Goal: Information Seeking & Learning: Compare options

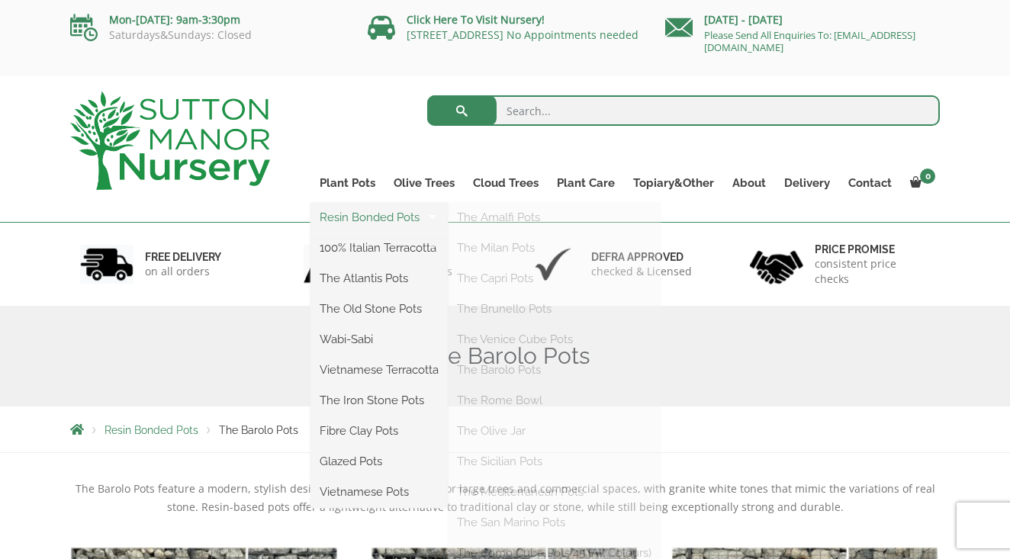
click at [340, 216] on link "Resin Bonded Pots" at bounding box center [379, 217] width 137 height 23
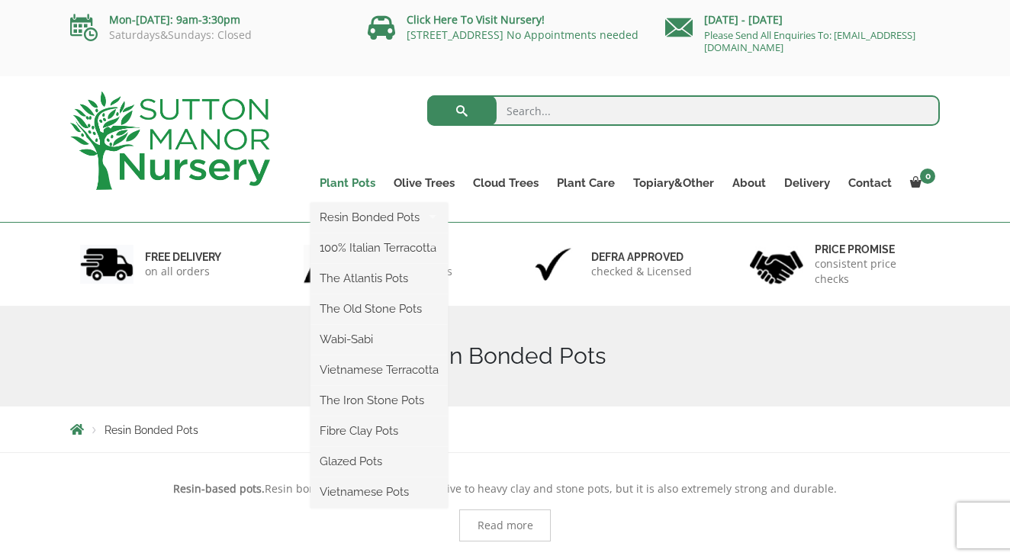
click at [349, 185] on link "Plant Pots" at bounding box center [348, 182] width 74 height 21
click at [344, 203] on ul "Resin Bonded Pots The Amalfi Pots The Milan Pots The Capri Pots The Brunello Po…" at bounding box center [379, 355] width 137 height 305
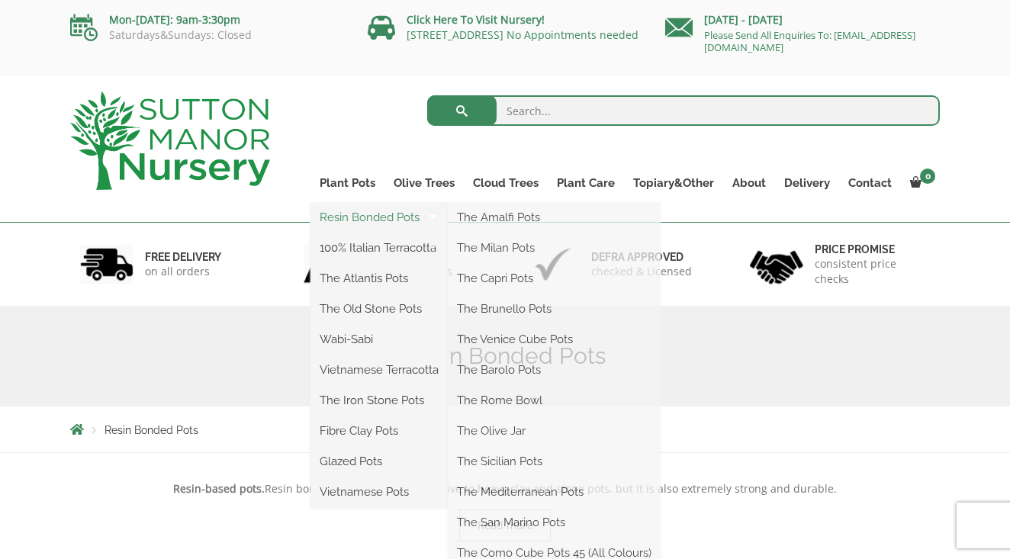
click at [349, 216] on link "Resin Bonded Pots" at bounding box center [379, 217] width 137 height 23
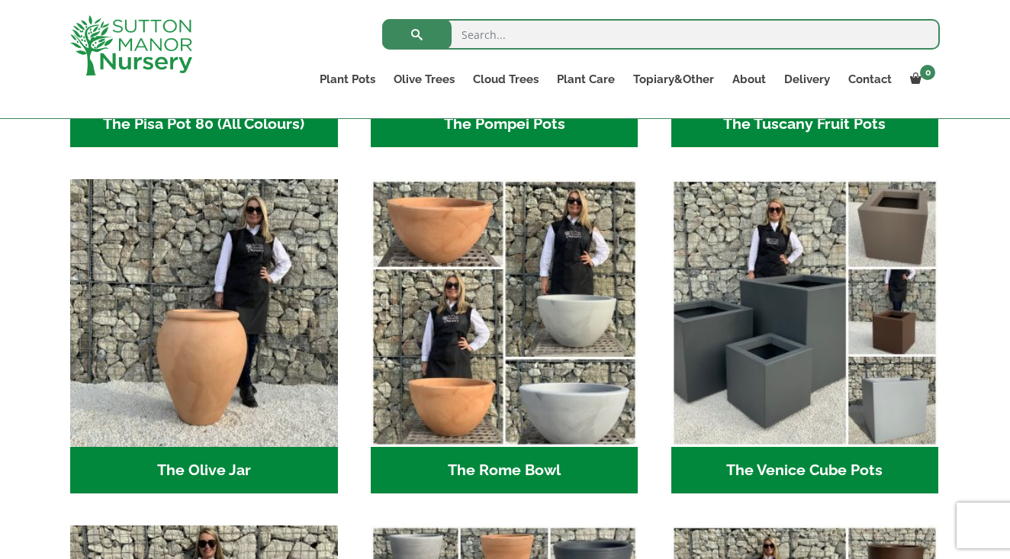
scroll to position [1395, 0]
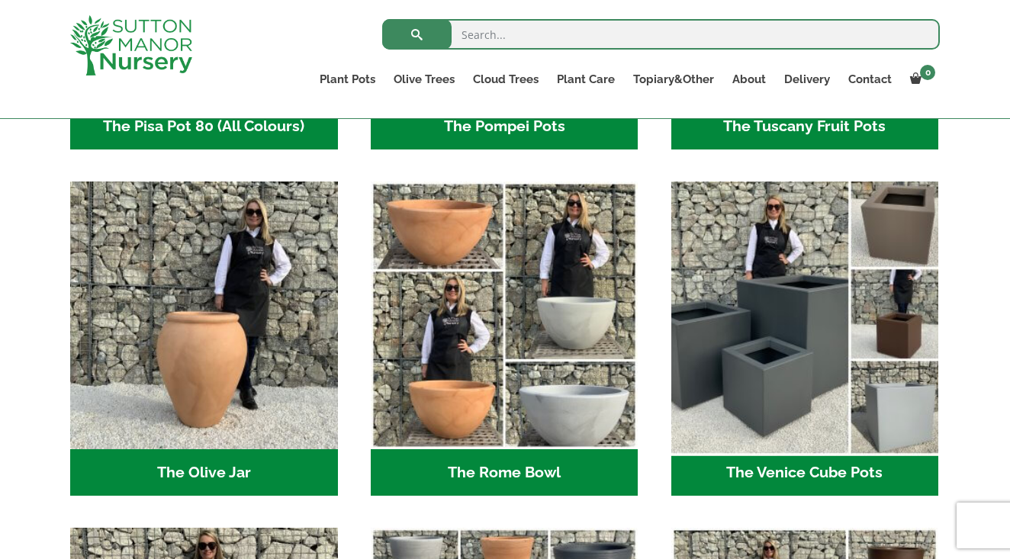
click at [717, 308] on img "Visit product category The Venice Cube Pots" at bounding box center [805, 315] width 281 height 281
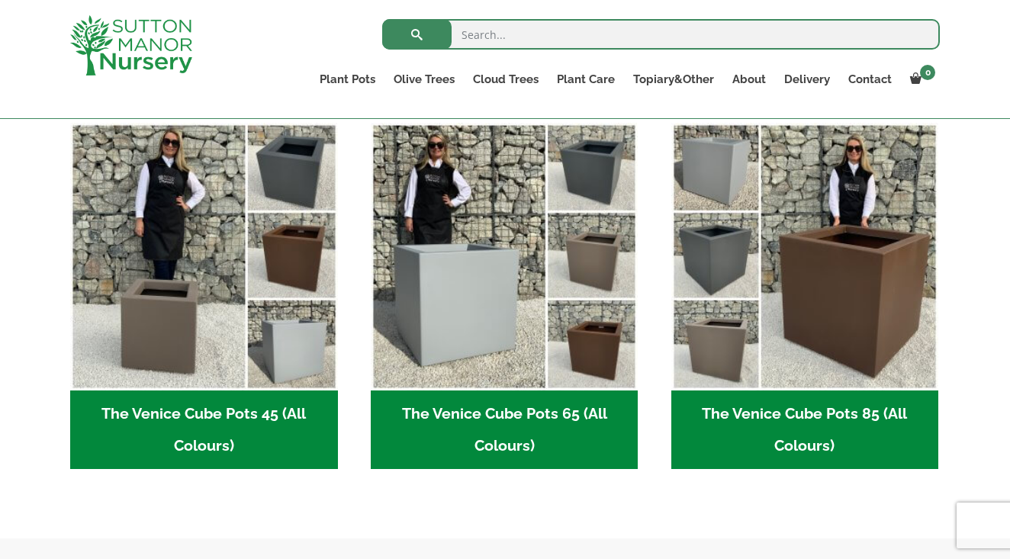
scroll to position [390, 0]
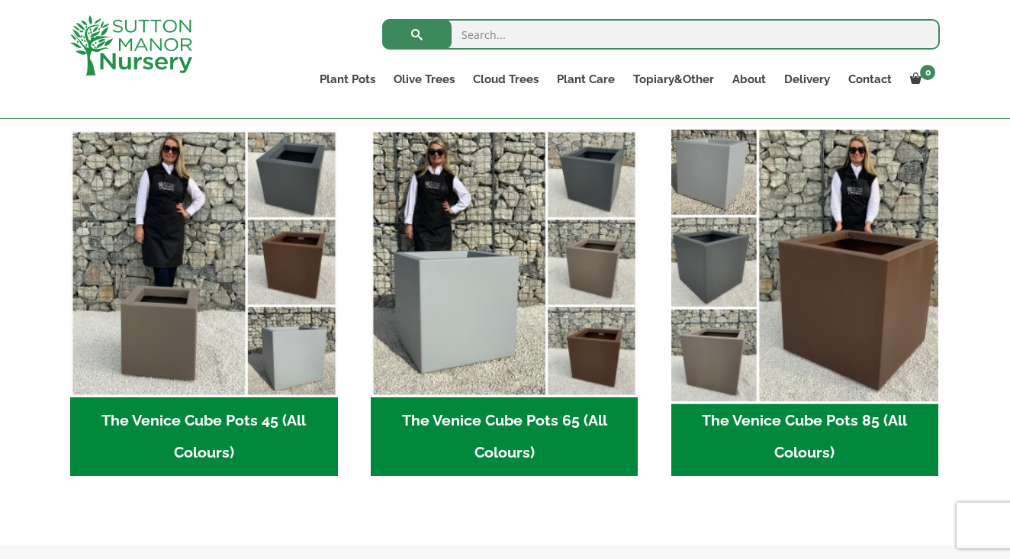
click at [791, 346] on img "Visit product category The Venice Cube Pots 85 (All Colours)" at bounding box center [805, 263] width 281 height 281
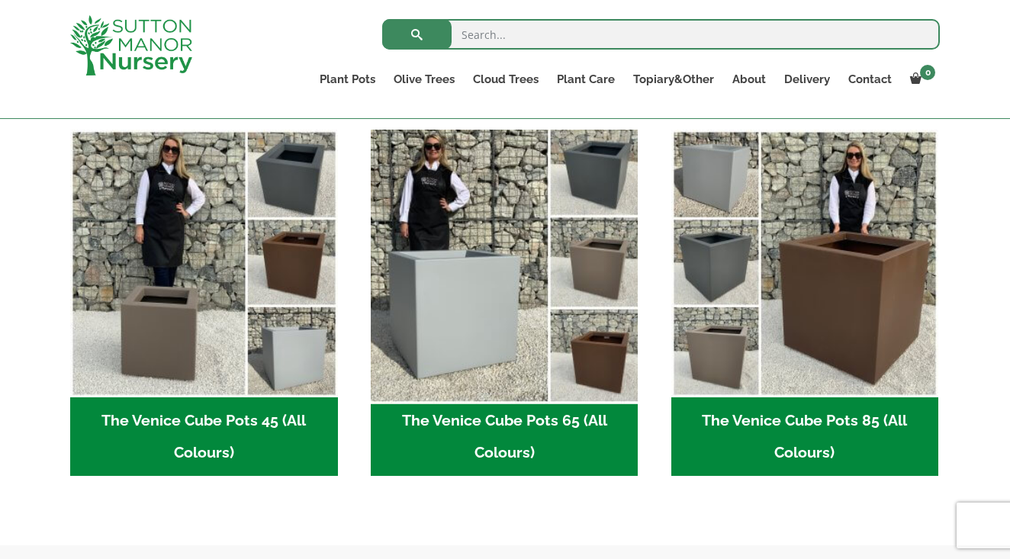
click at [467, 359] on img "Visit product category The Venice Cube Pots 65 (All Colours)" at bounding box center [504, 263] width 281 height 281
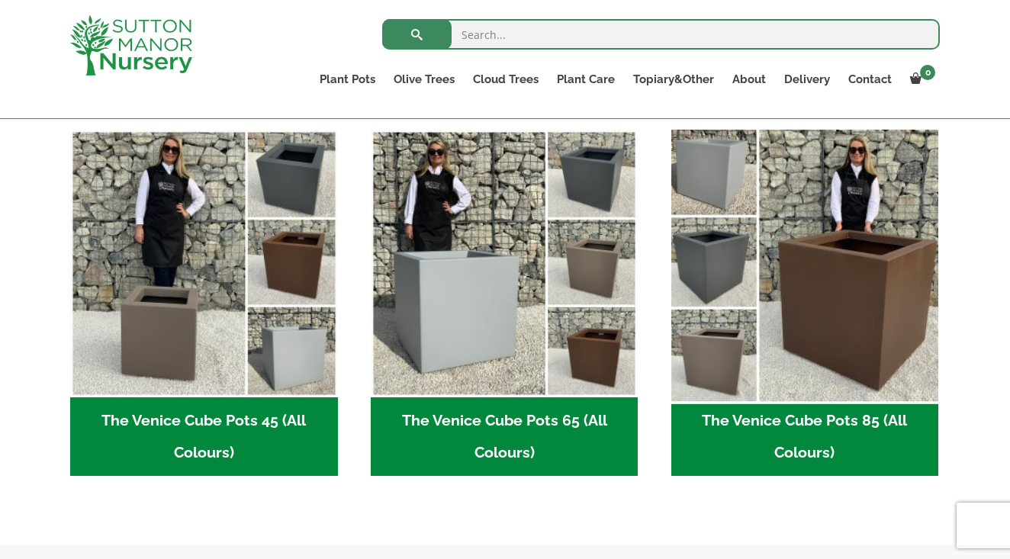
click at [777, 342] on img "Visit product category The Venice Cube Pots 85 (All Colours)" at bounding box center [805, 263] width 281 height 281
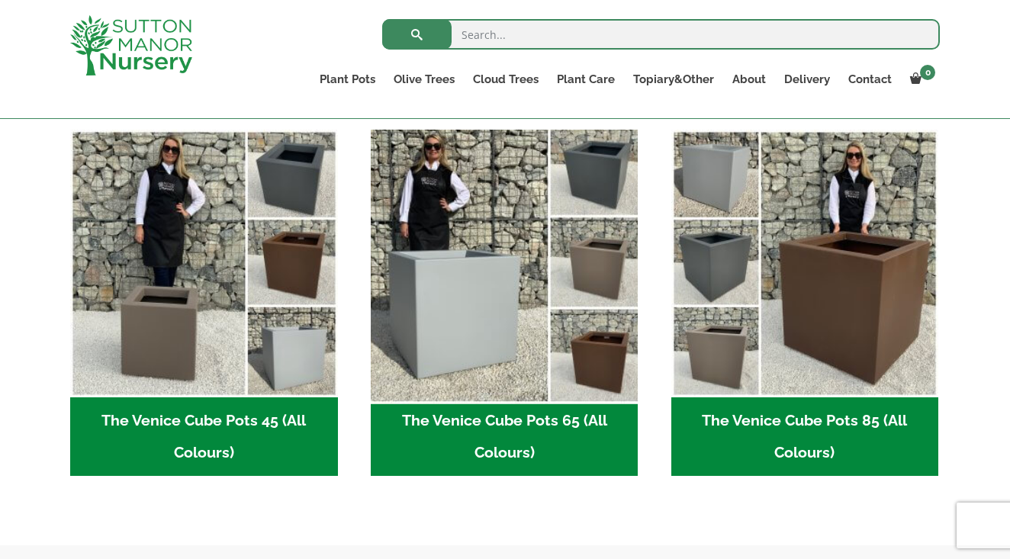
click at [601, 312] on img "Visit product category The Venice Cube Pots 65 (All Colours)" at bounding box center [504, 263] width 281 height 281
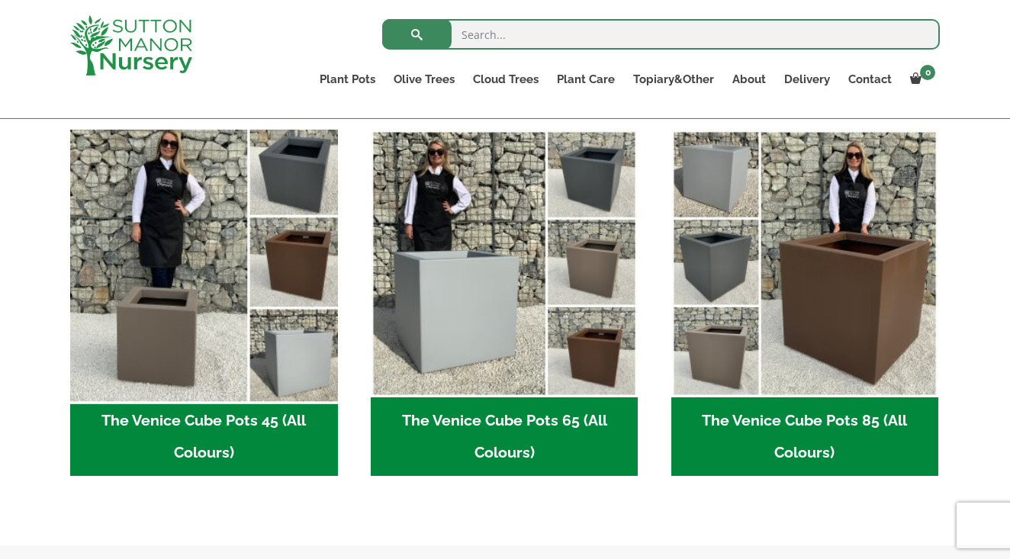
click at [192, 282] on img "Visit product category The Venice Cube Pots 45 (All Colours)" at bounding box center [203, 263] width 281 height 281
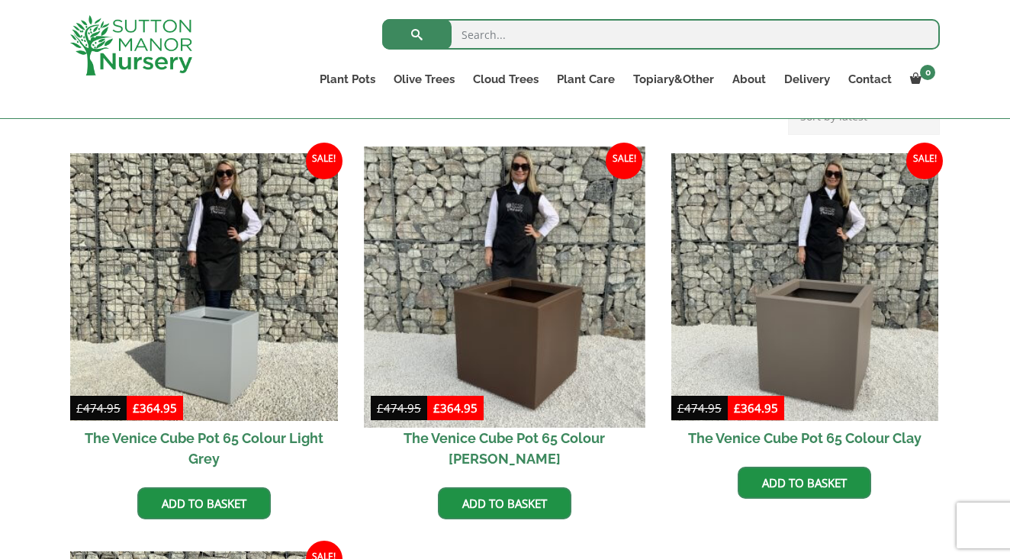
scroll to position [356, 0]
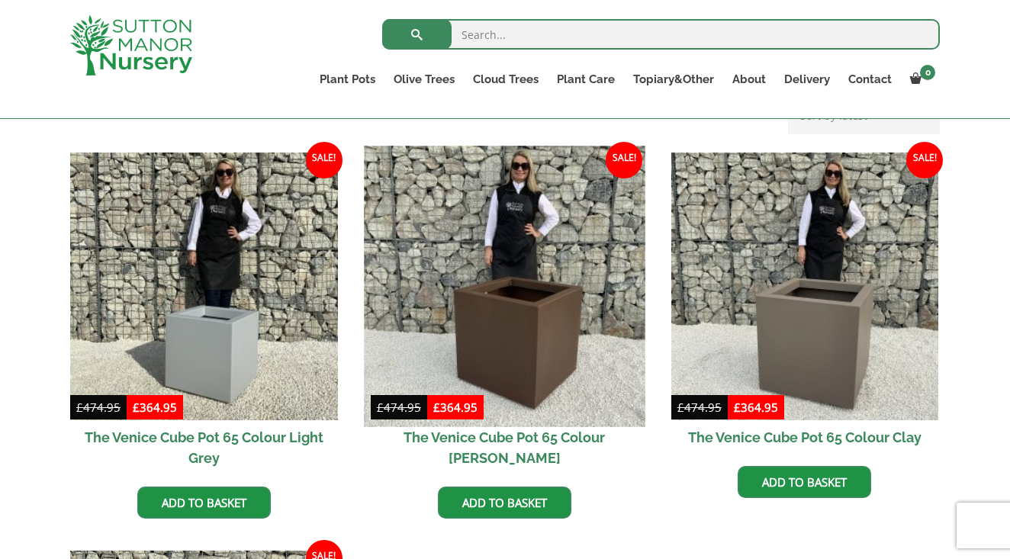
click at [502, 327] on img at bounding box center [504, 286] width 281 height 281
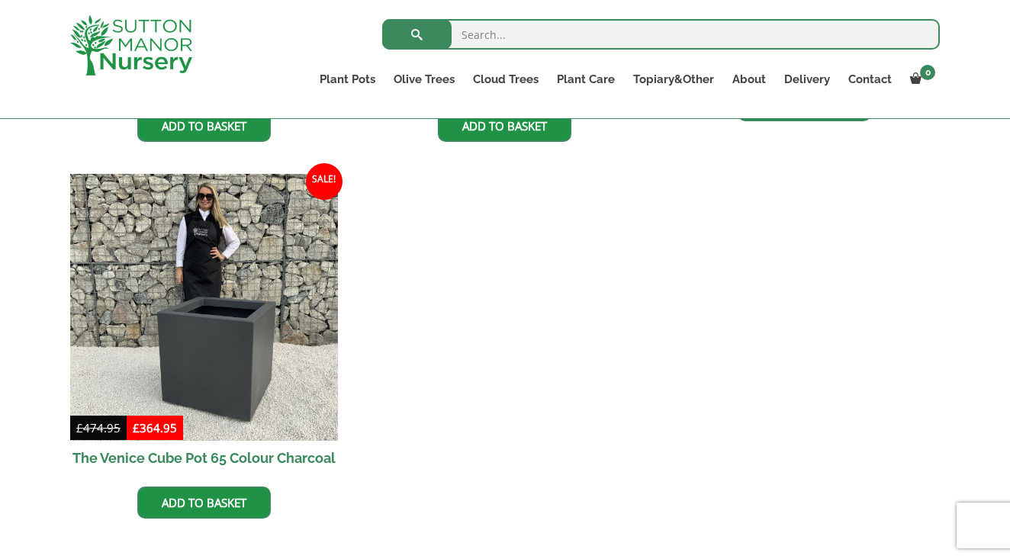
scroll to position [735, 0]
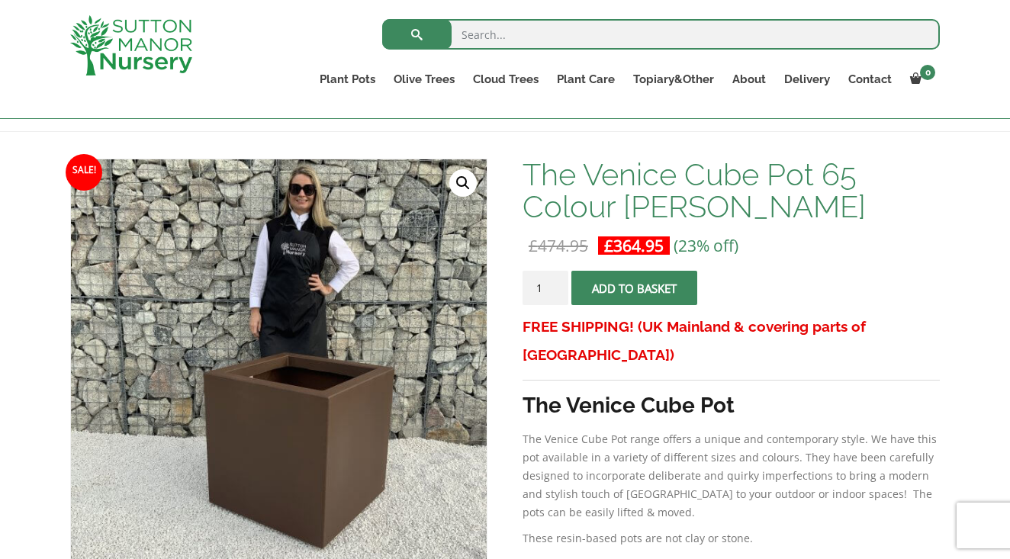
scroll to position [198, 0]
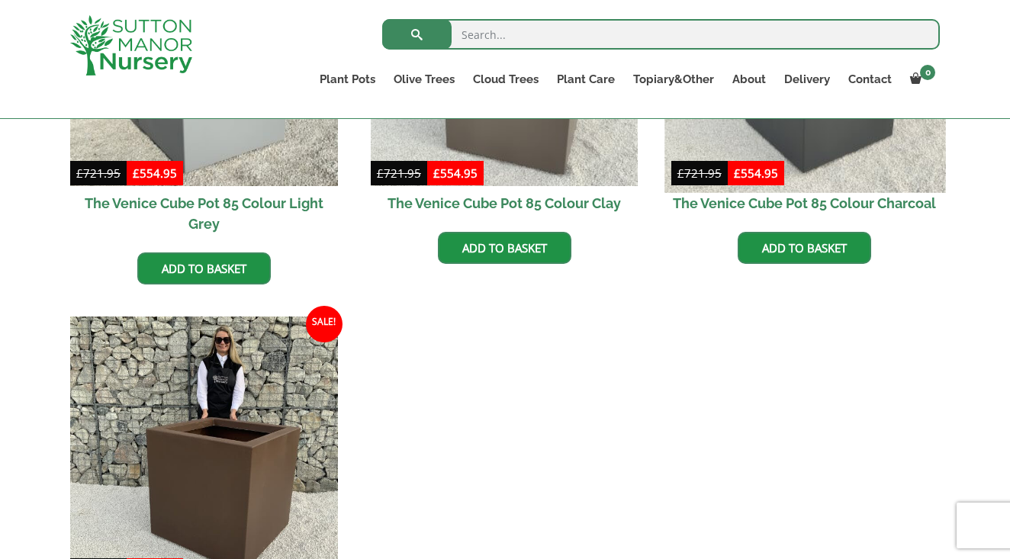
scroll to position [593, 0]
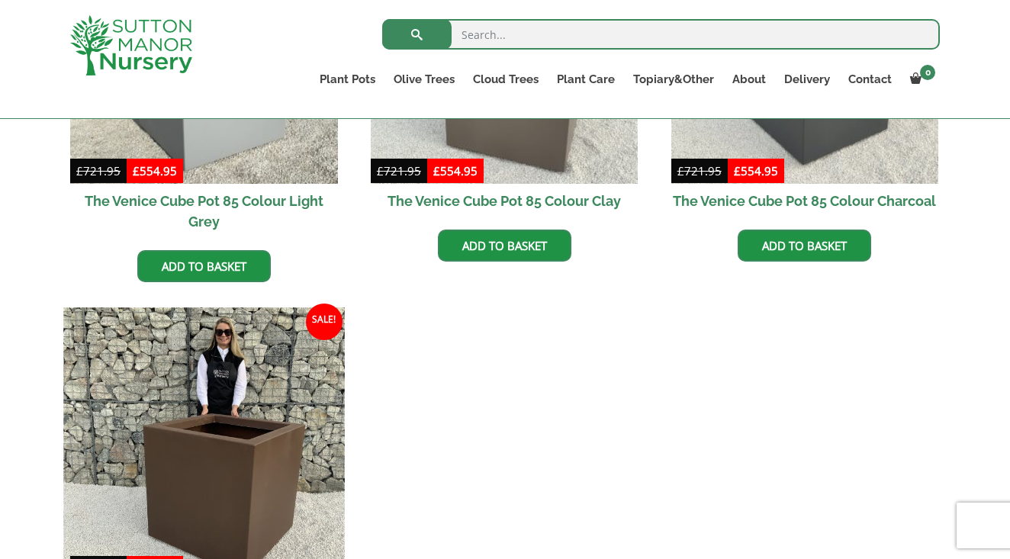
click at [333, 439] on img at bounding box center [203, 447] width 281 height 281
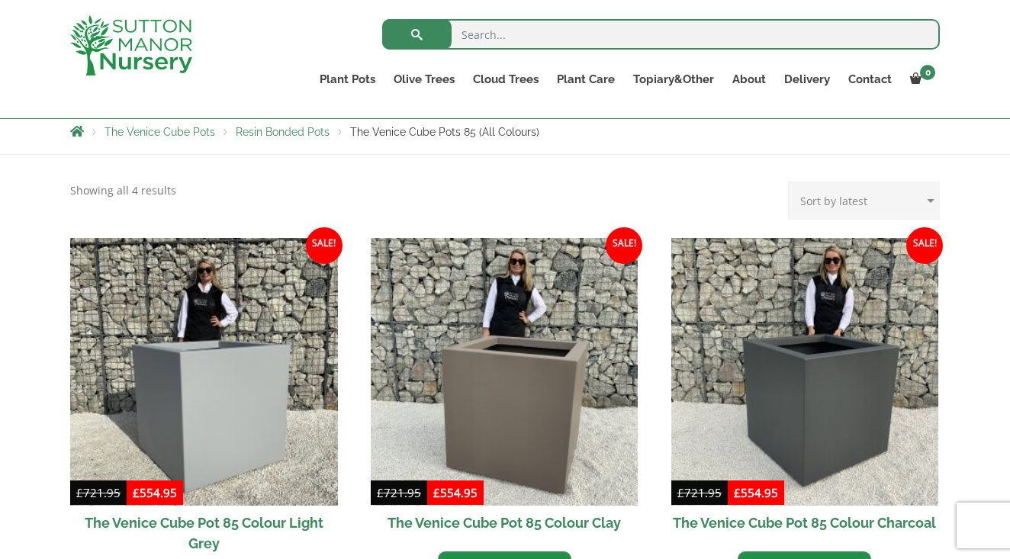
scroll to position [270, 0]
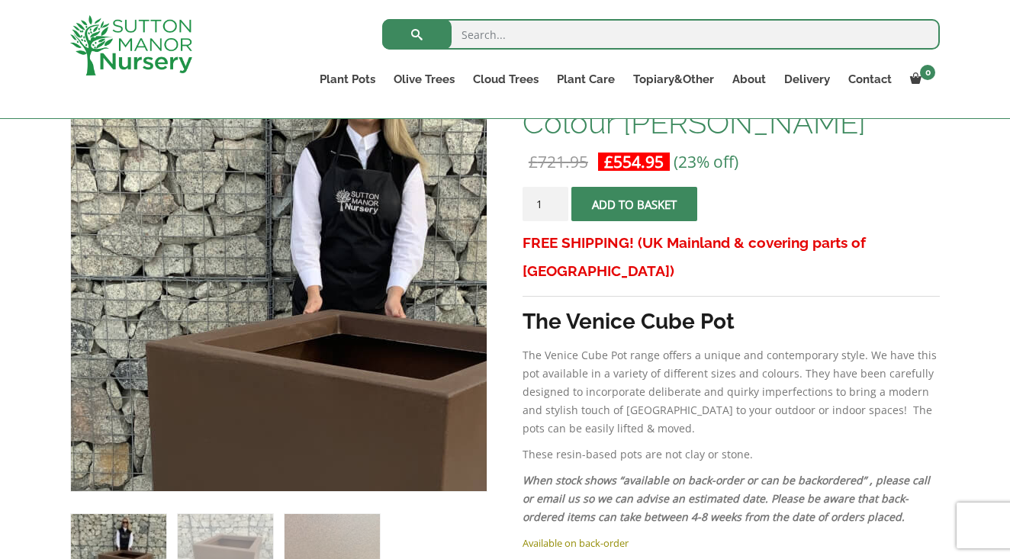
scroll to position [287, 0]
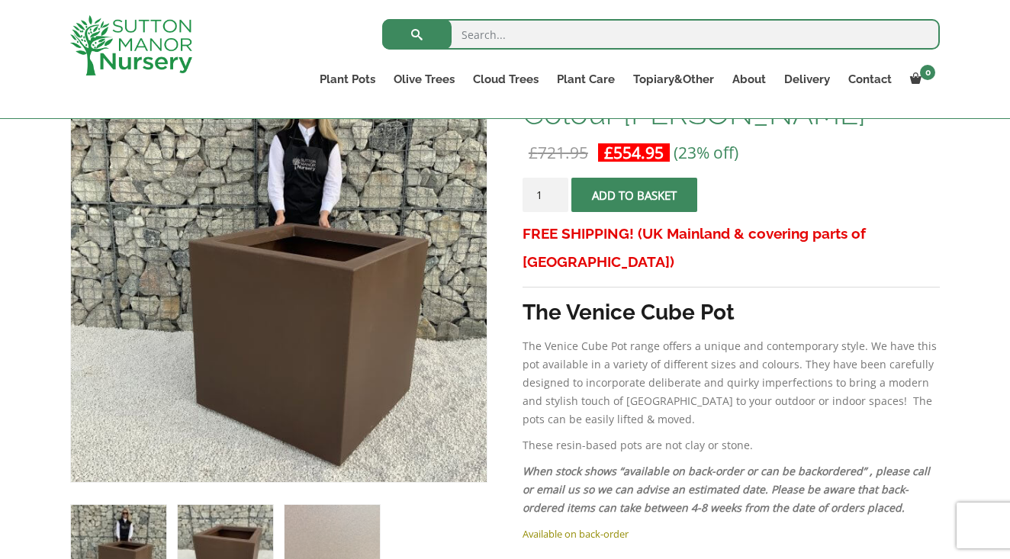
click at [212, 534] on img at bounding box center [225, 552] width 95 height 95
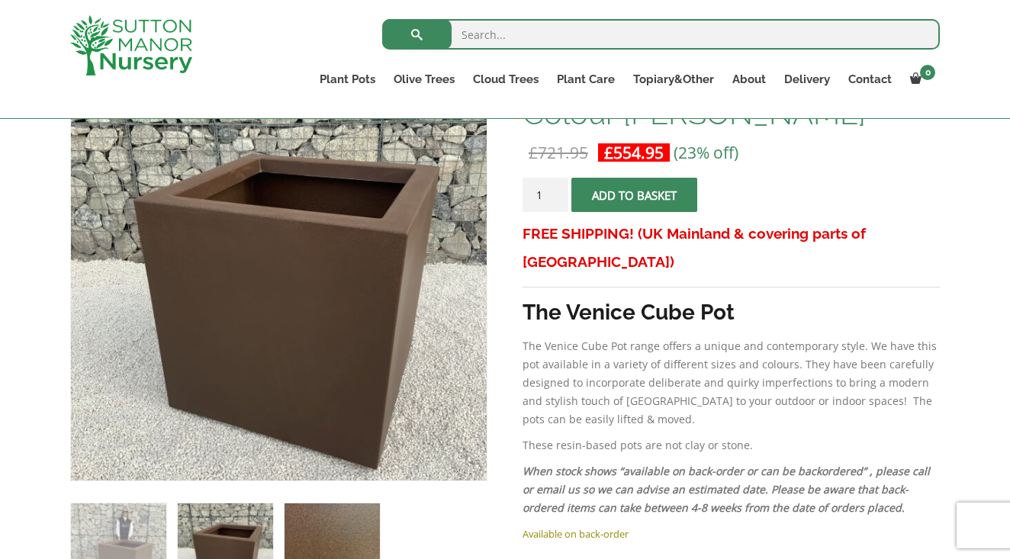
click at [326, 533] on img at bounding box center [332, 551] width 95 height 95
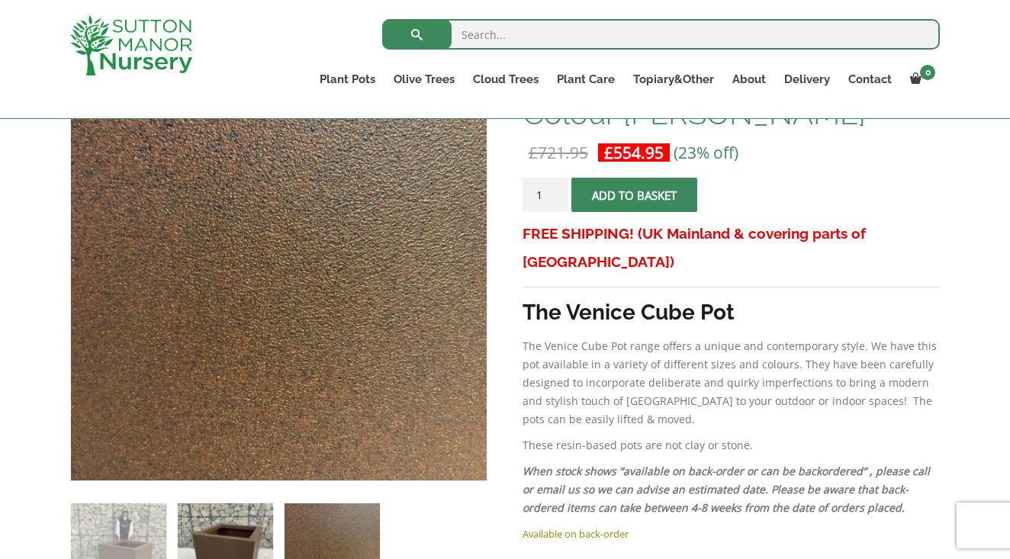
click at [233, 533] on img at bounding box center [225, 551] width 95 height 95
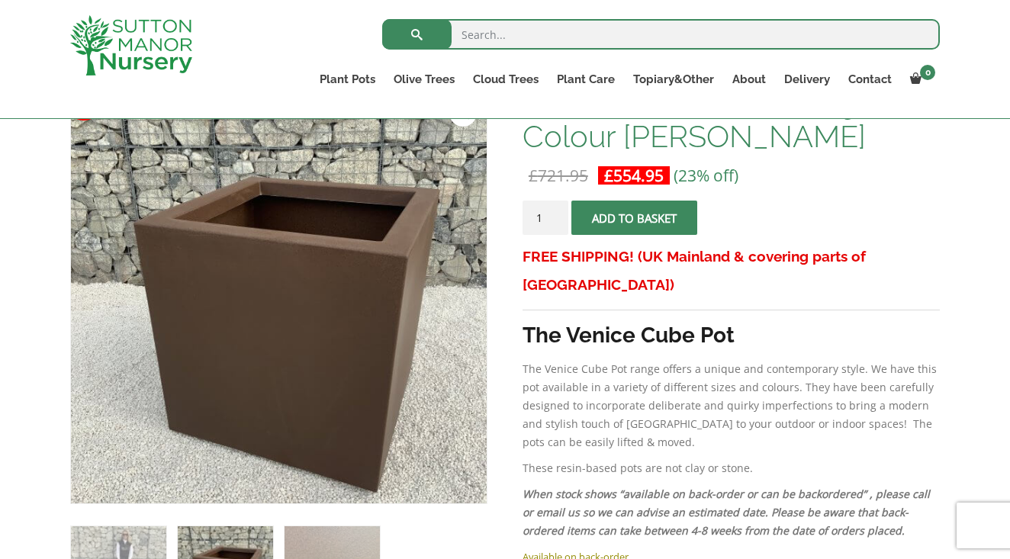
scroll to position [263, 0]
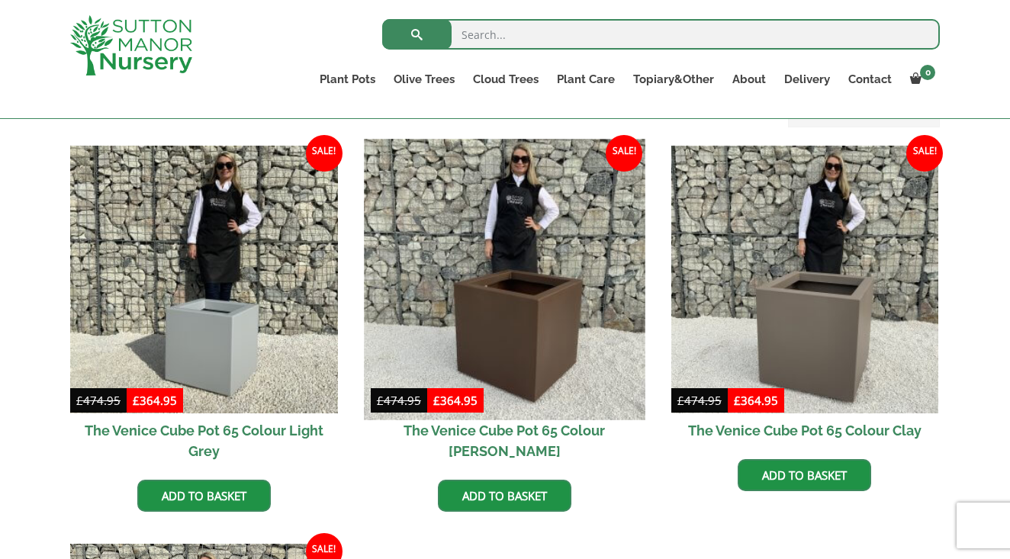
scroll to position [362, 0]
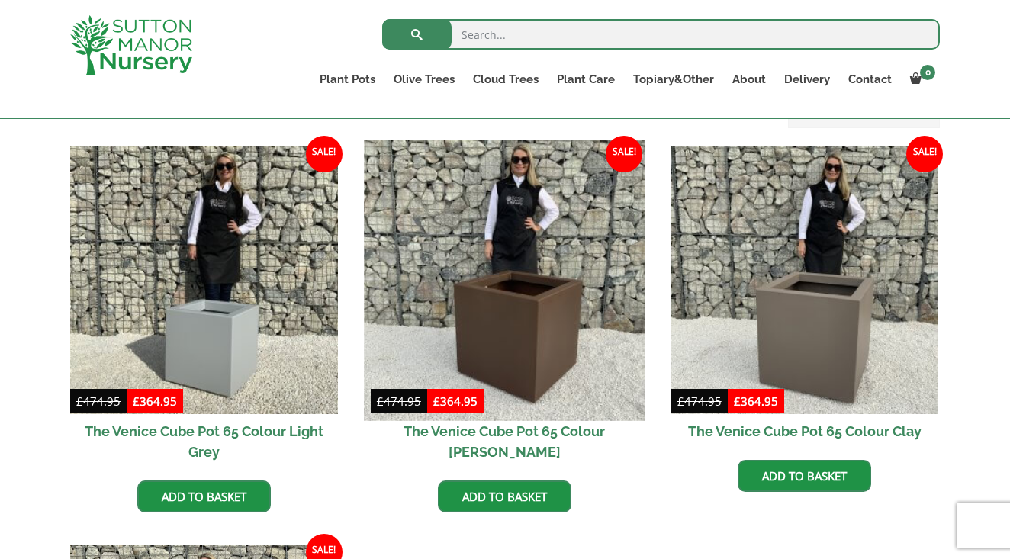
click at [589, 315] on img at bounding box center [504, 280] width 281 height 281
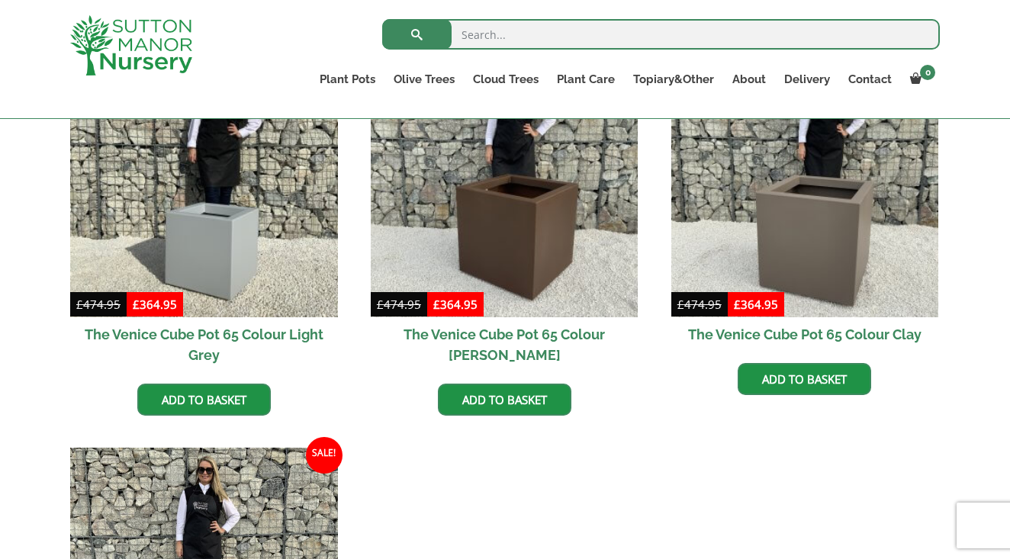
scroll to position [307, 0]
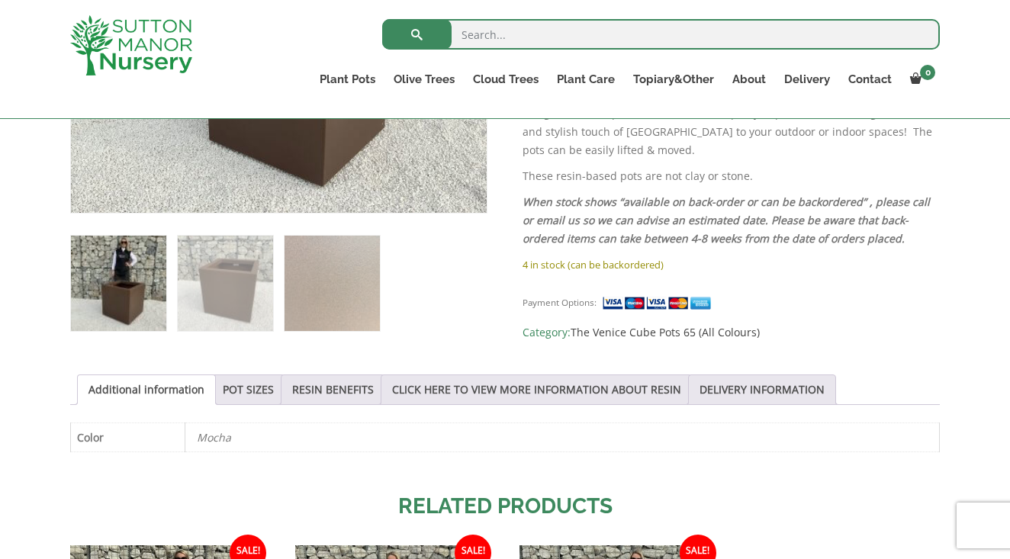
scroll to position [468, 0]
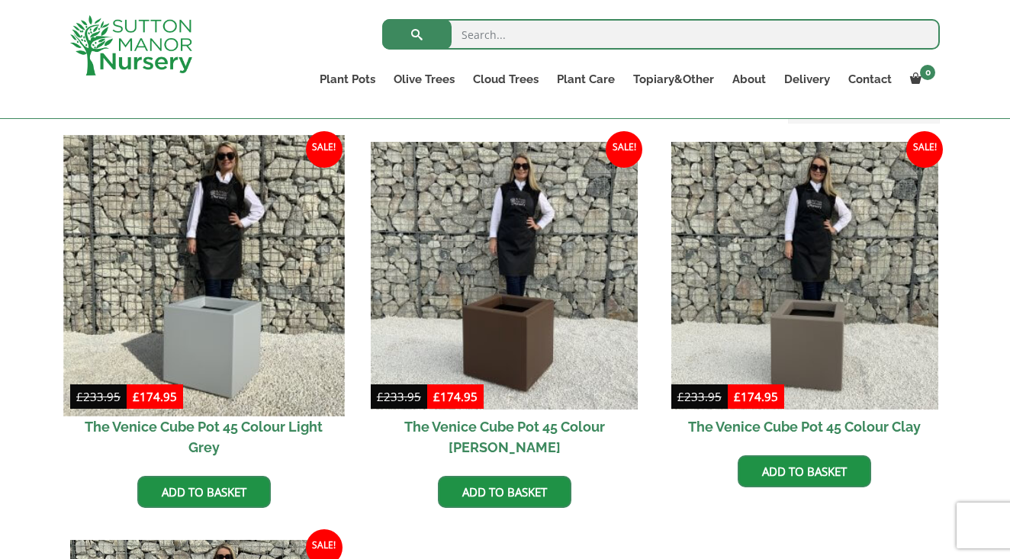
scroll to position [369, 0]
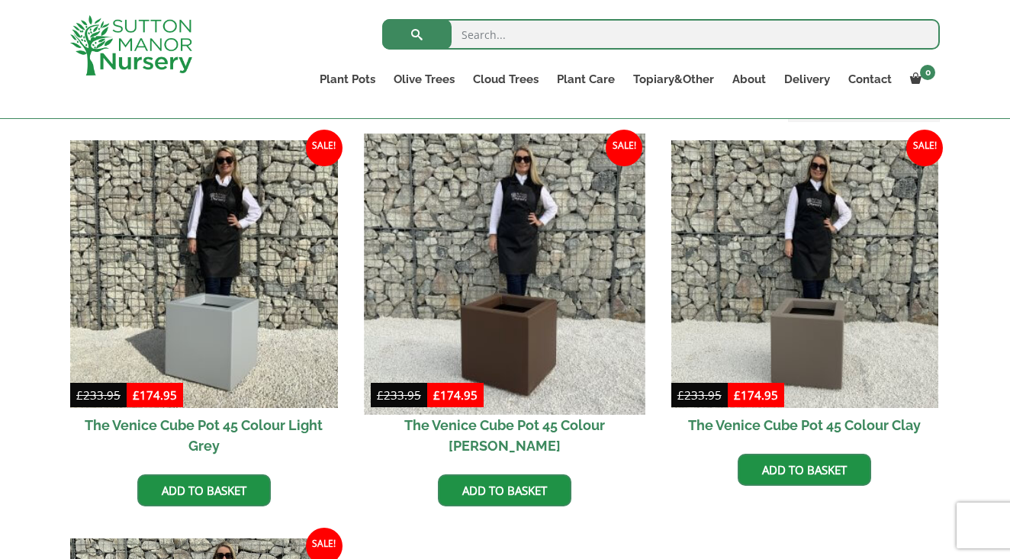
click at [408, 276] on img at bounding box center [504, 274] width 281 height 281
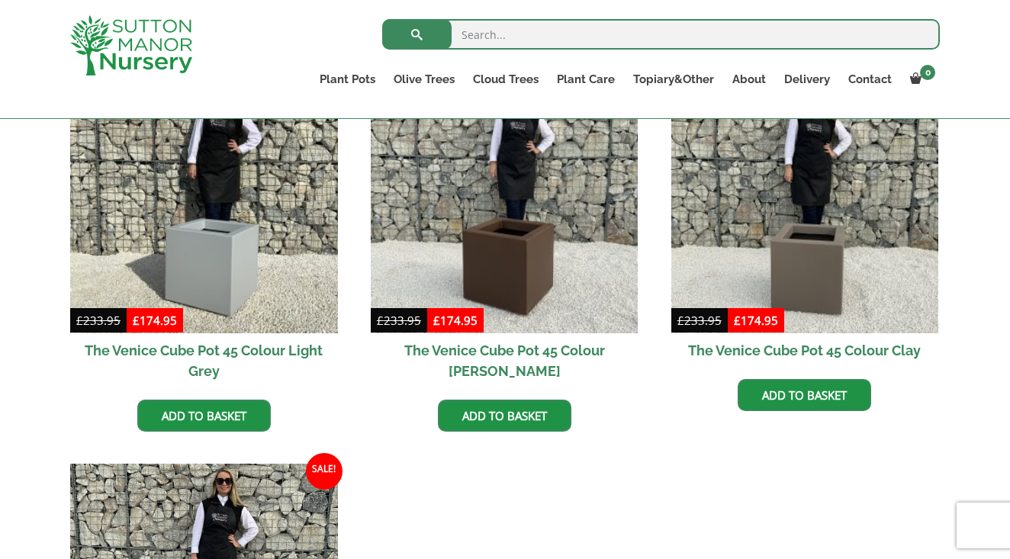
scroll to position [443, 0]
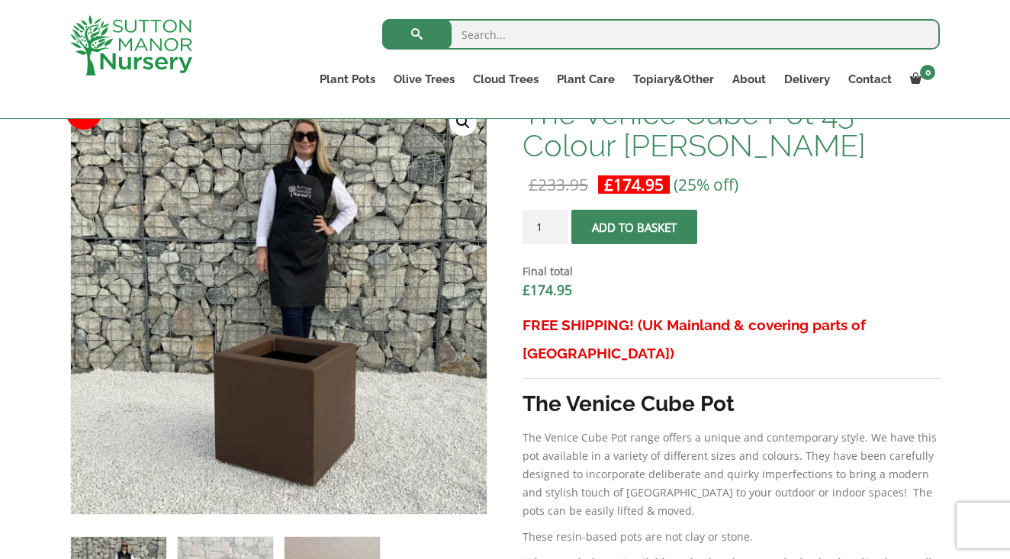
scroll to position [499, 0]
